Goal: Task Accomplishment & Management: Use online tool/utility

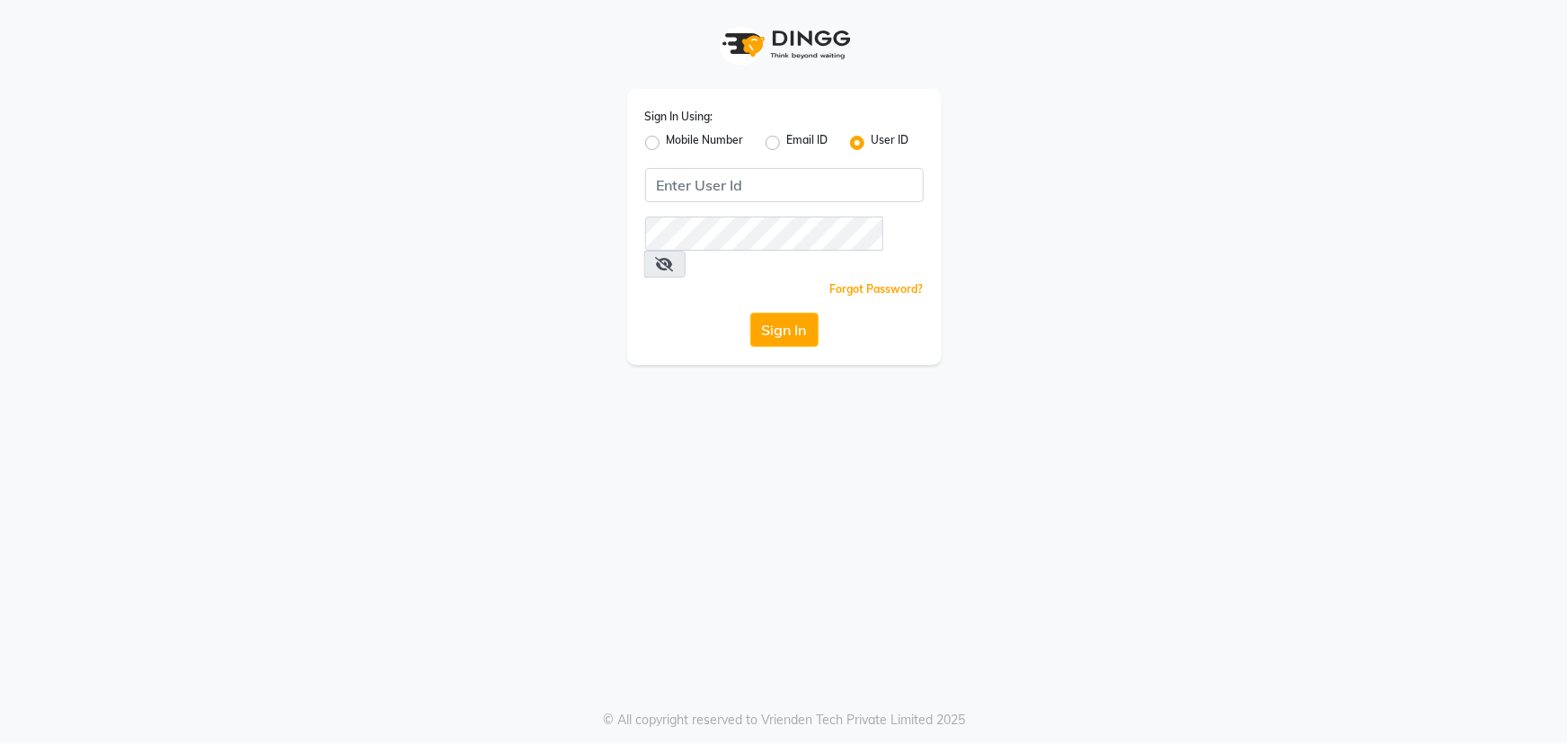
click at [667, 141] on label "Mobile Number" at bounding box center [705, 142] width 77 height 22
click at [667, 141] on input "Mobile Number" at bounding box center [672, 138] width 11 height 11
radio input "true"
radio input "false"
click at [846, 178] on input "Username" at bounding box center [815, 185] width 219 height 34
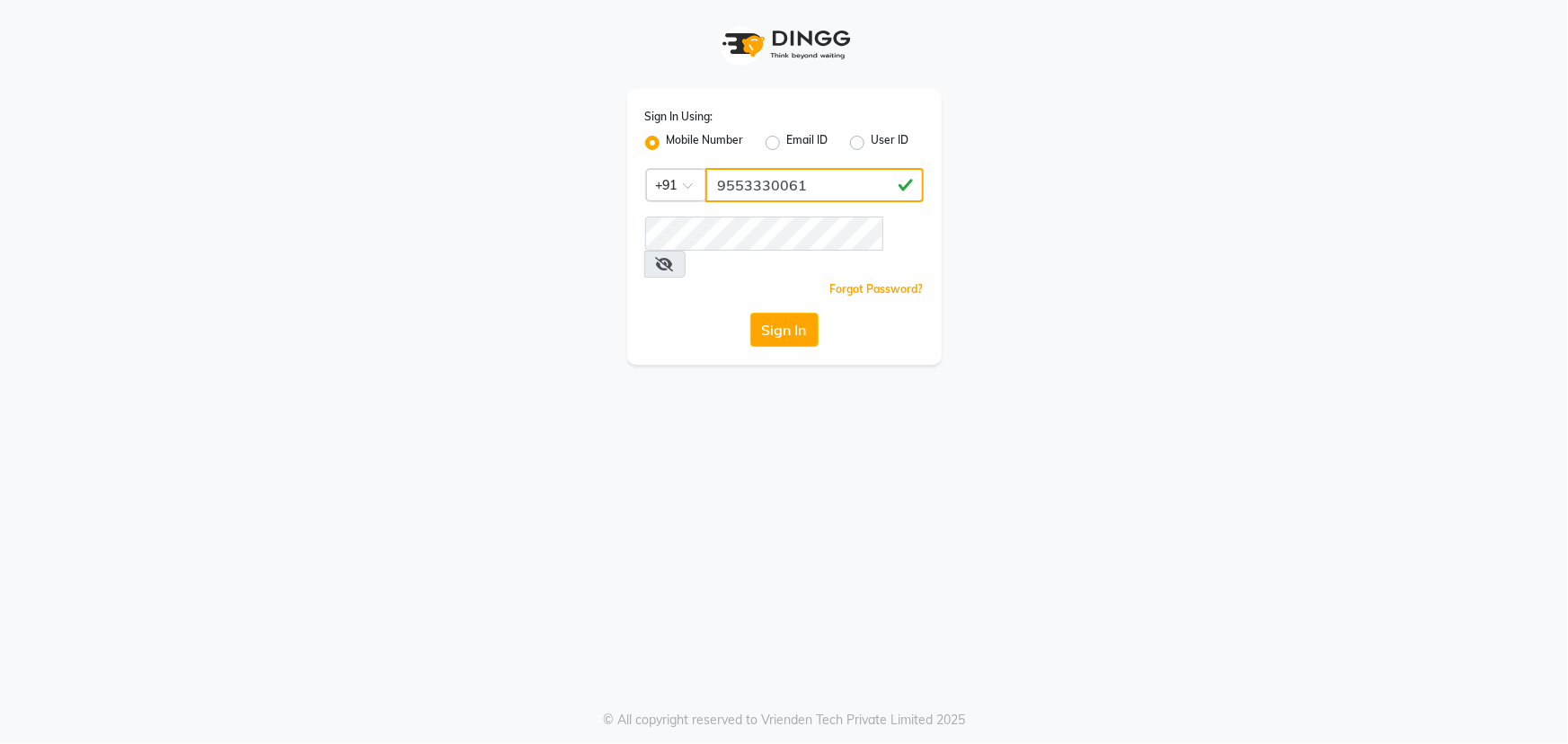
type input "9553330061"
click at [751, 312] on button "Sign In" at bounding box center [785, 329] width 69 height 34
